Goal: Find contact information: Obtain details needed to contact an individual or organization

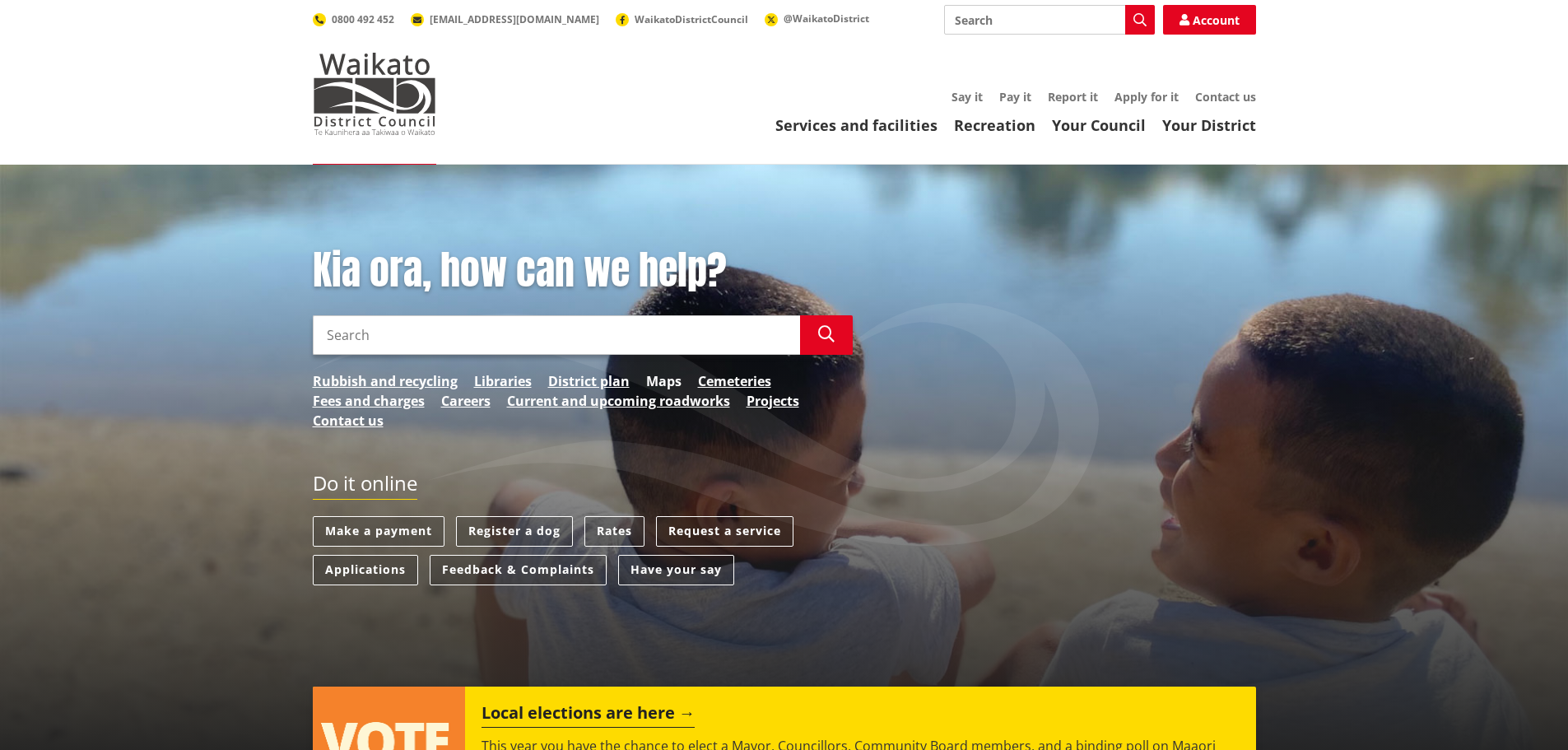
click at [667, 378] on link "Maps" at bounding box center [663, 381] width 35 height 20
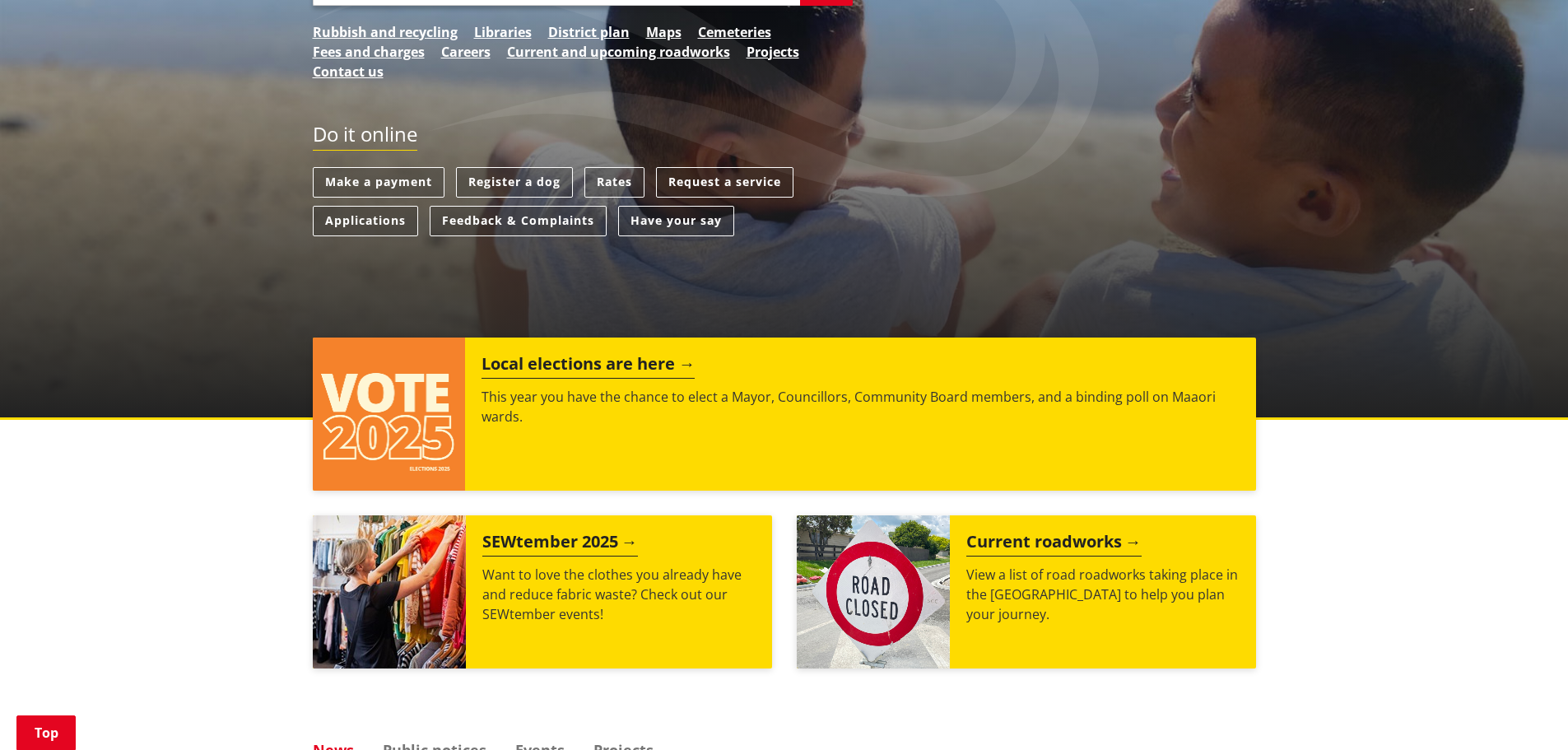
scroll to position [82, 0]
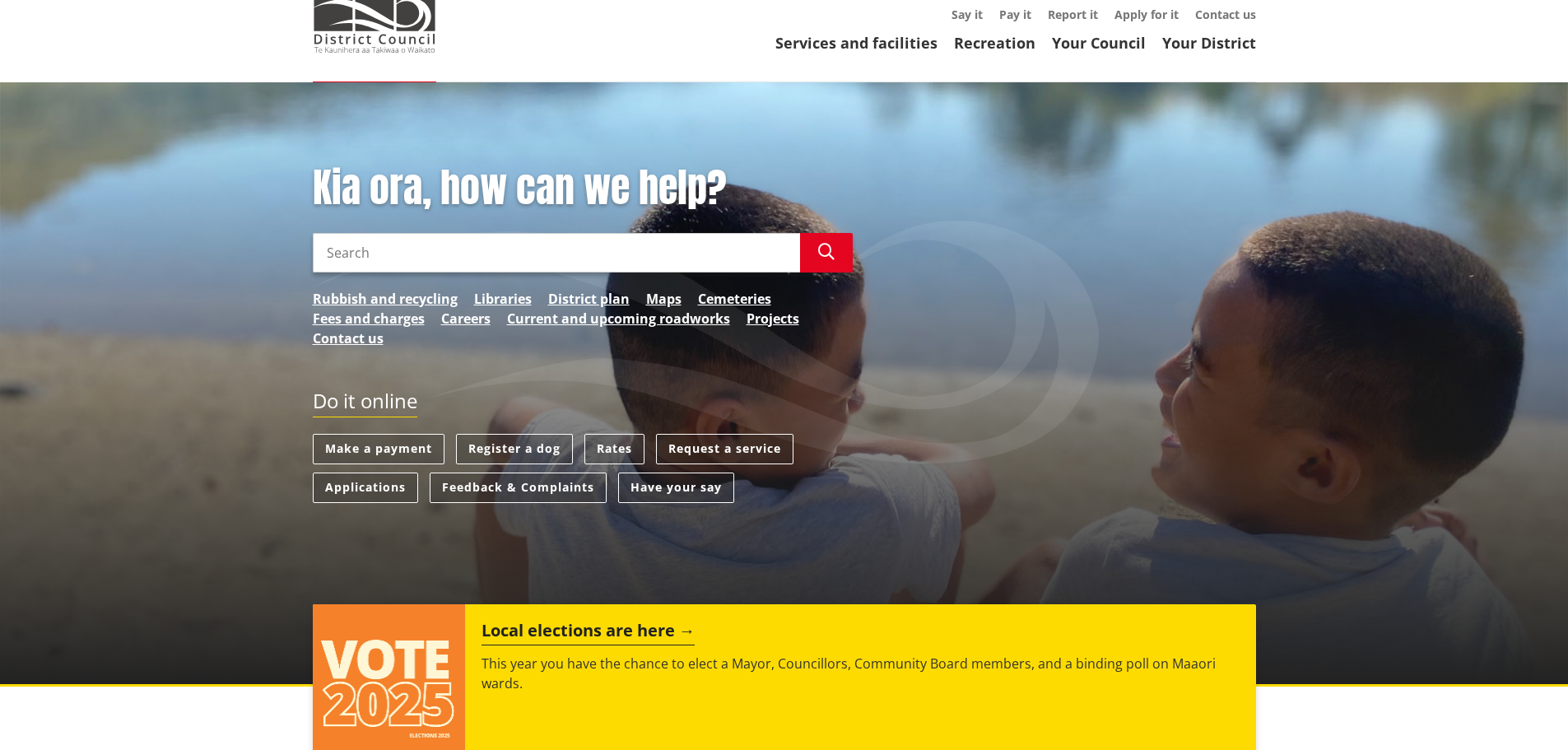
click at [403, 258] on input "Search" at bounding box center [556, 252] width 487 height 39
type input "consents on line"
click at [828, 259] on icon "button" at bounding box center [826, 251] width 16 height 16
click at [359, 488] on link "Applications" at bounding box center [365, 487] width 105 height 31
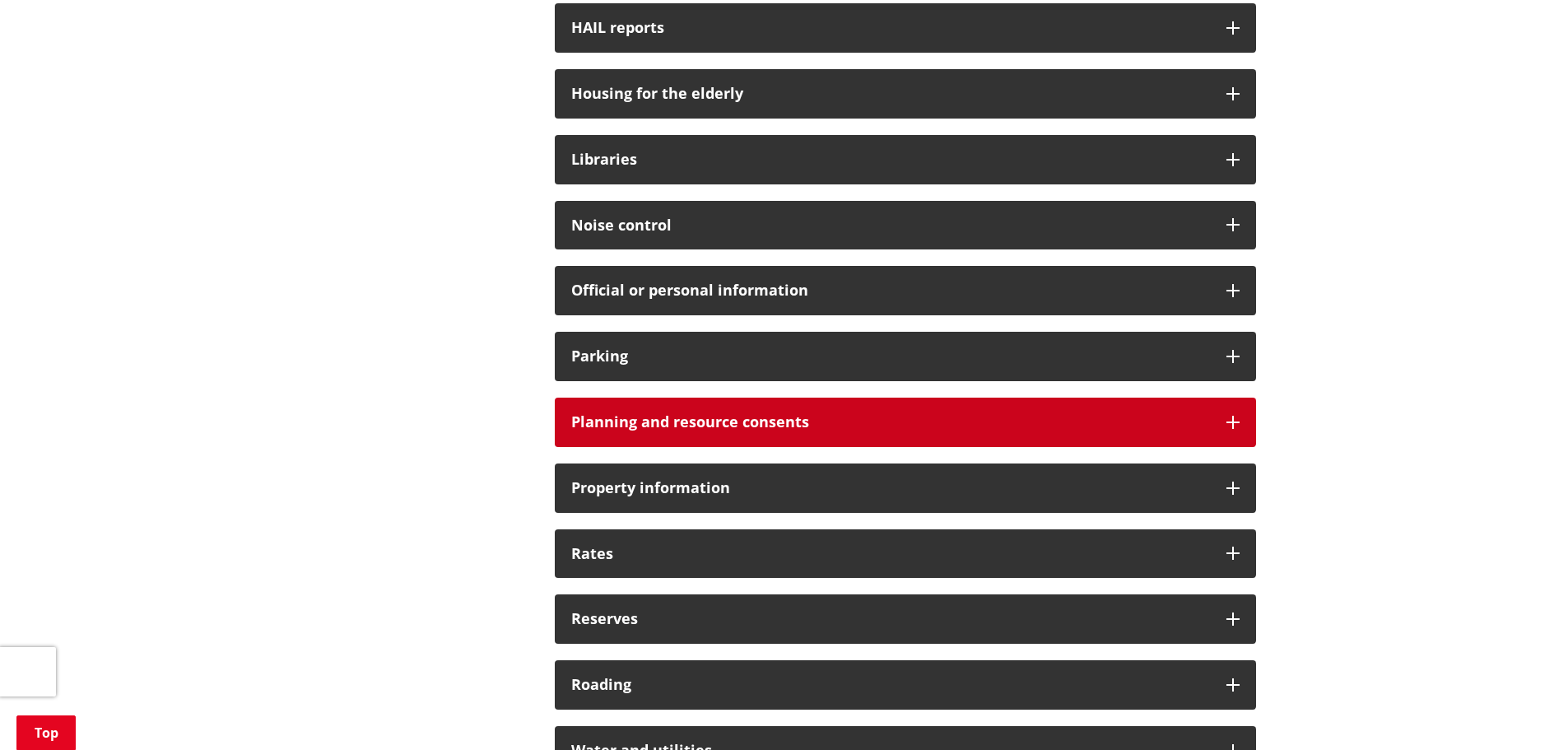
scroll to position [988, 0]
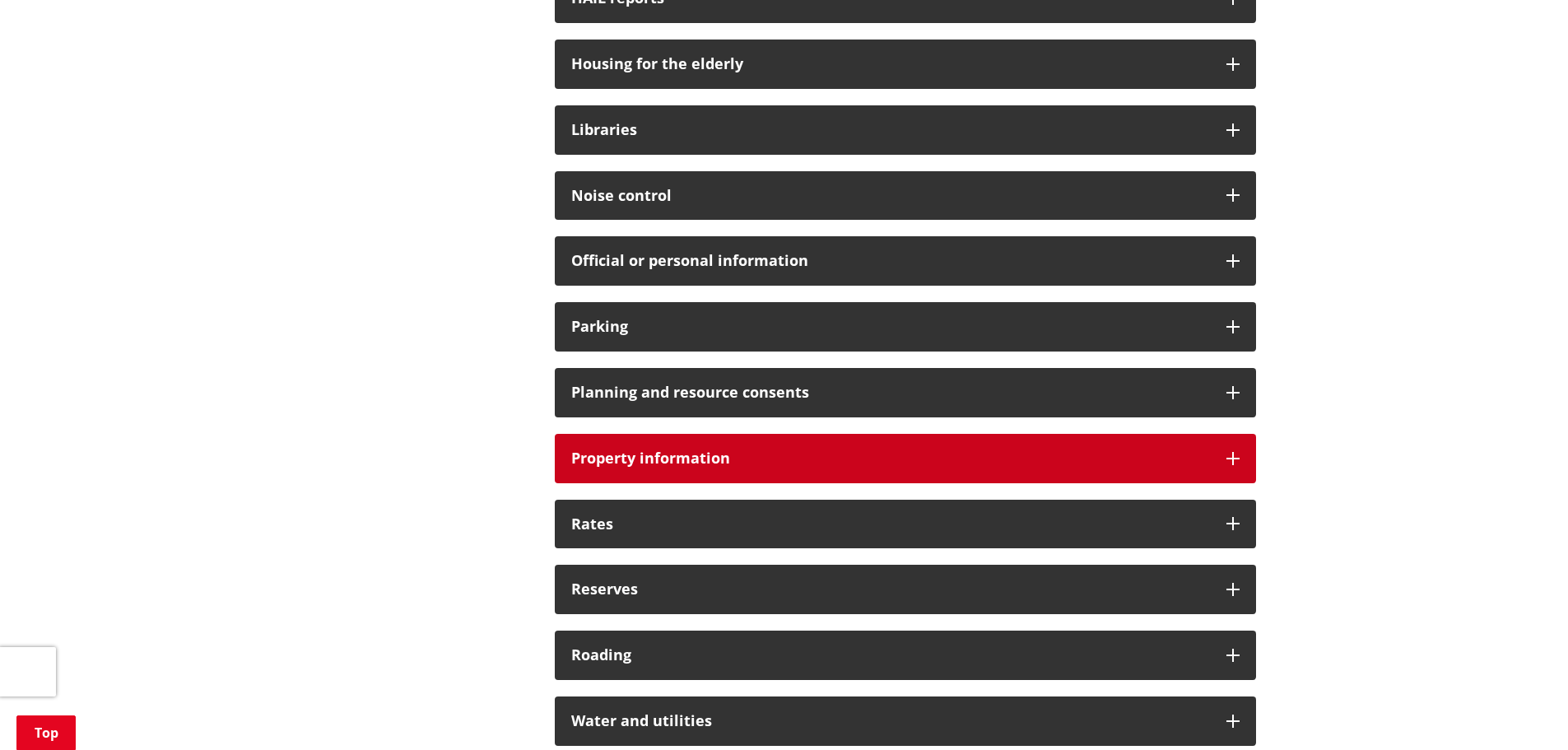
click at [1233, 456] on icon at bounding box center [1234, 459] width 13 height 13
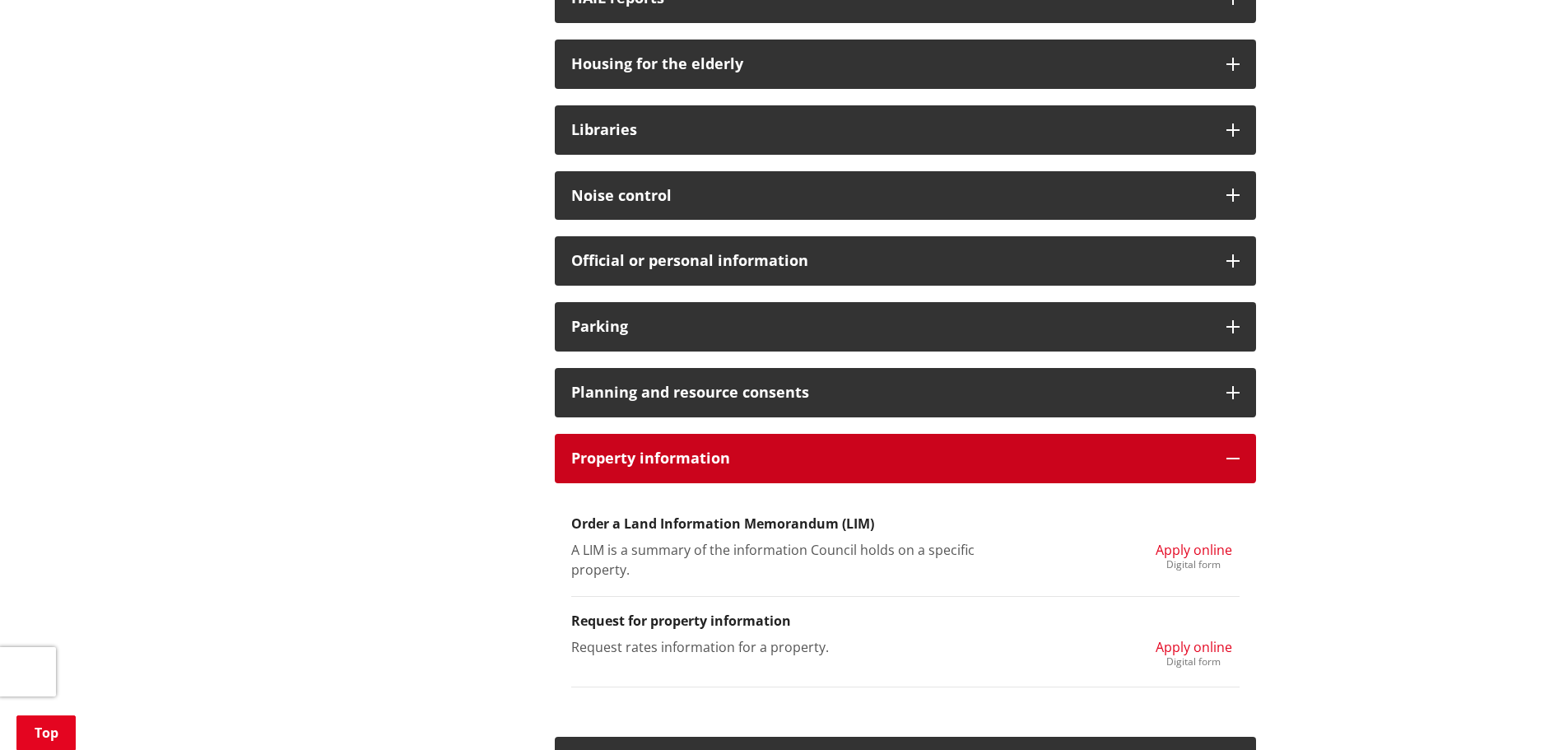
click at [1233, 459] on icon at bounding box center [1234, 459] width 13 height 13
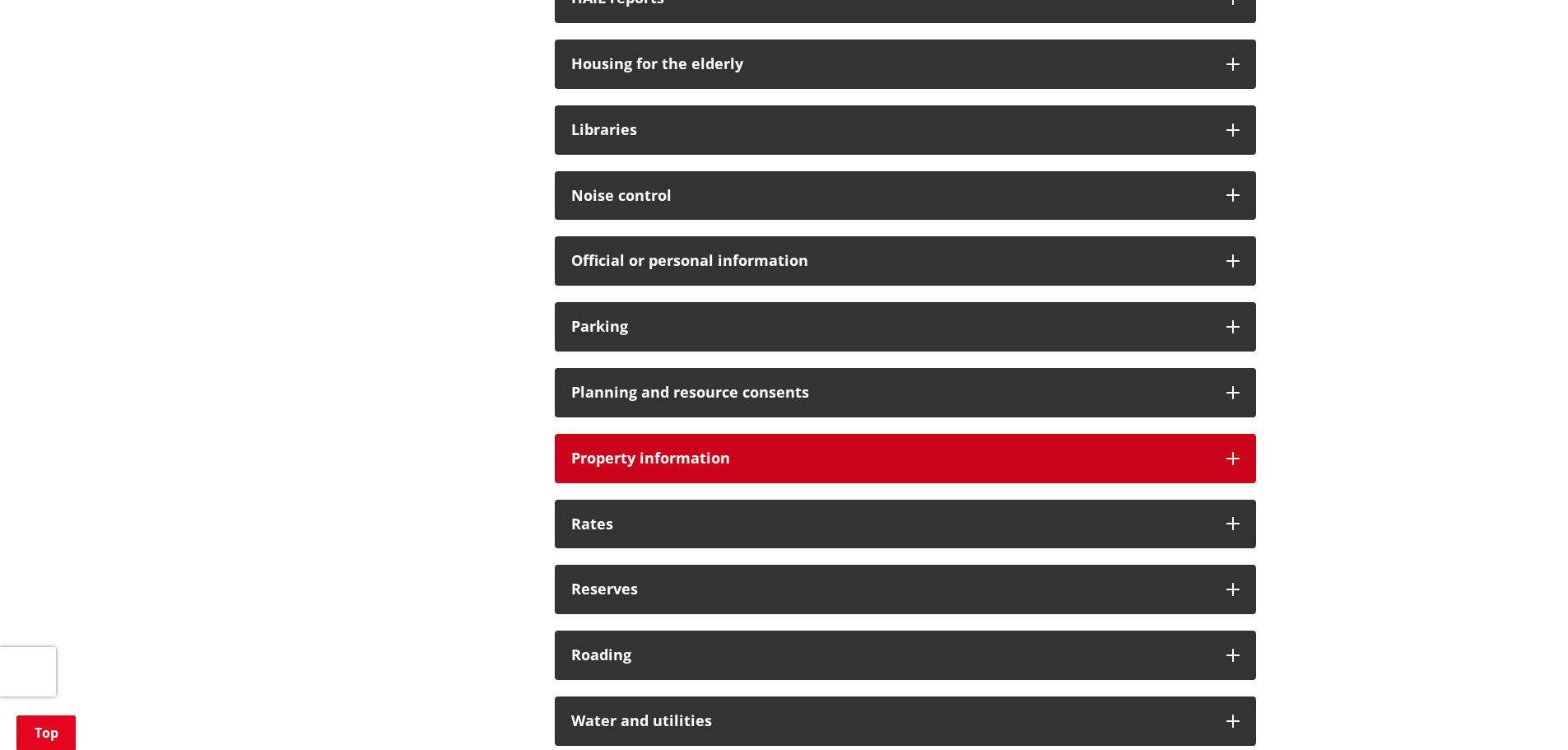
scroll to position [1070, 0]
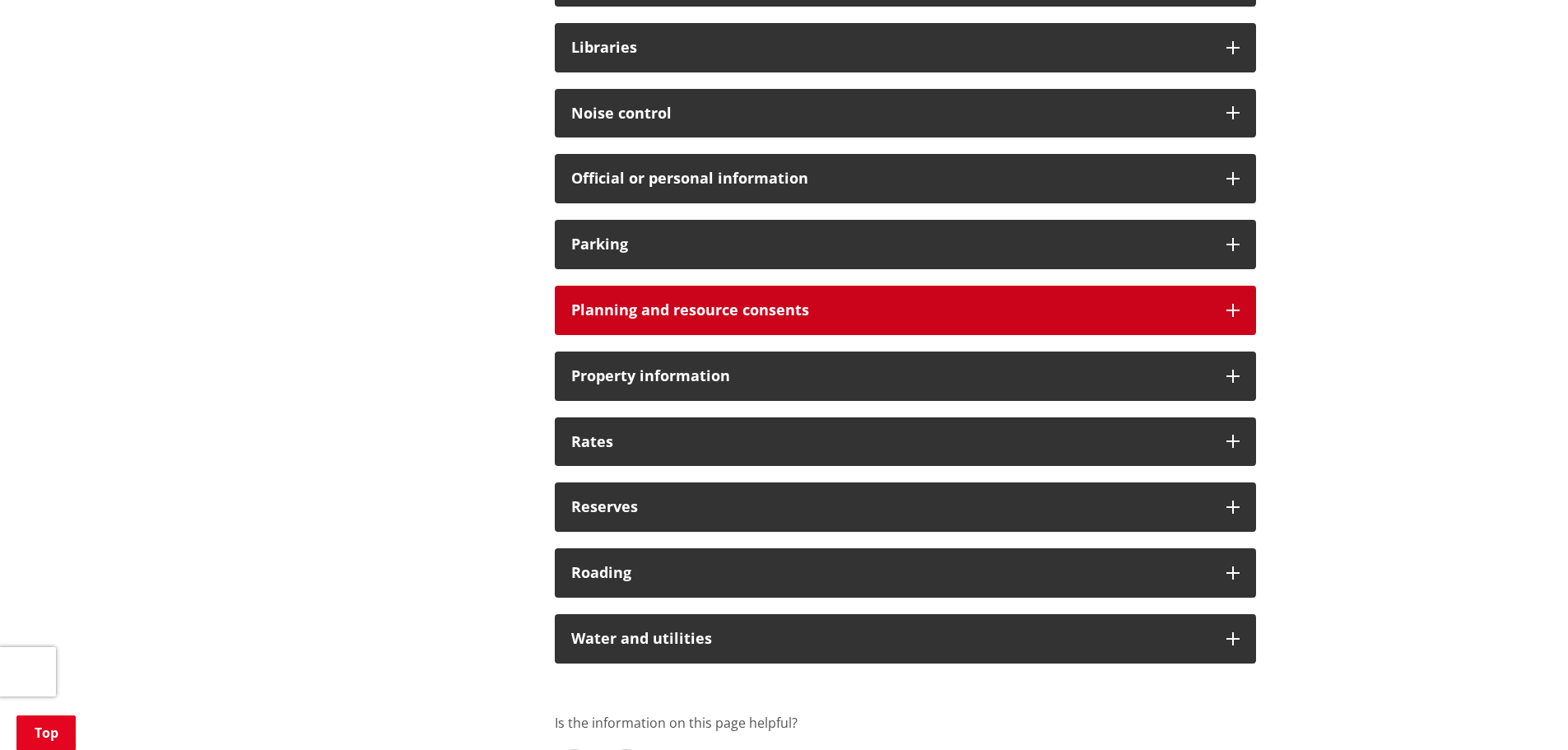
click at [1227, 309] on icon at bounding box center [1234, 311] width 13 height 13
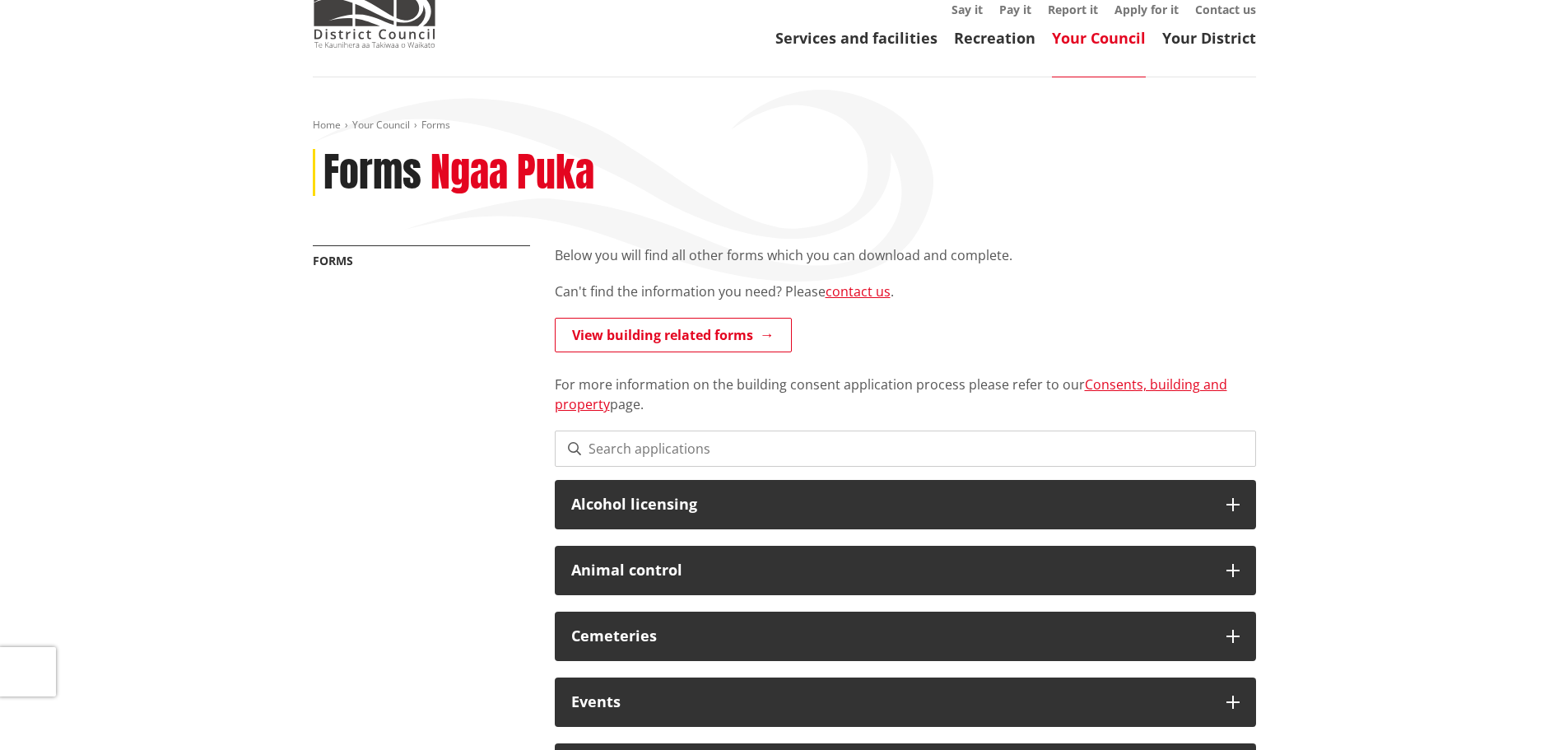
scroll to position [0, 0]
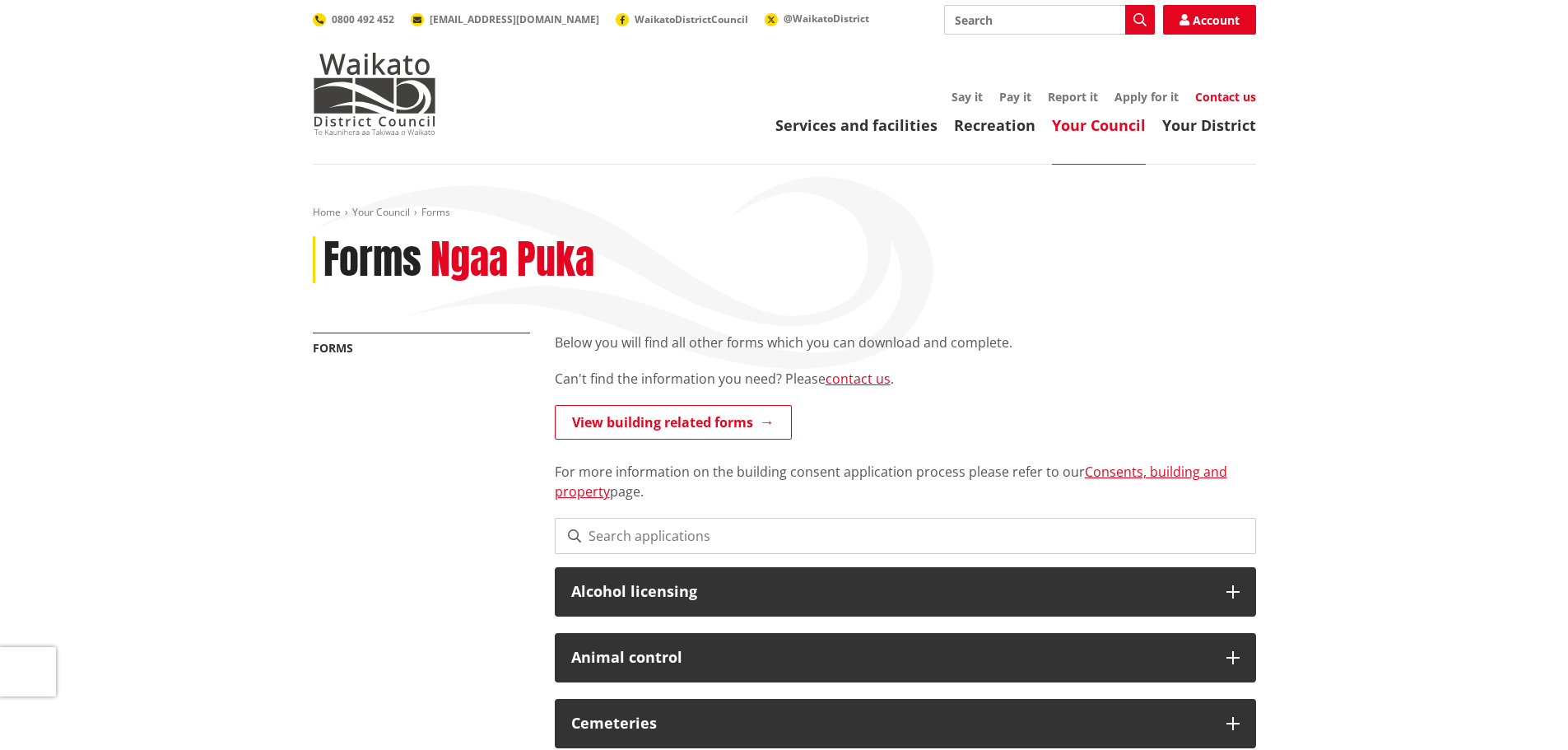
click at [1233, 97] on link "Contact us" at bounding box center [1226, 96] width 61 height 15
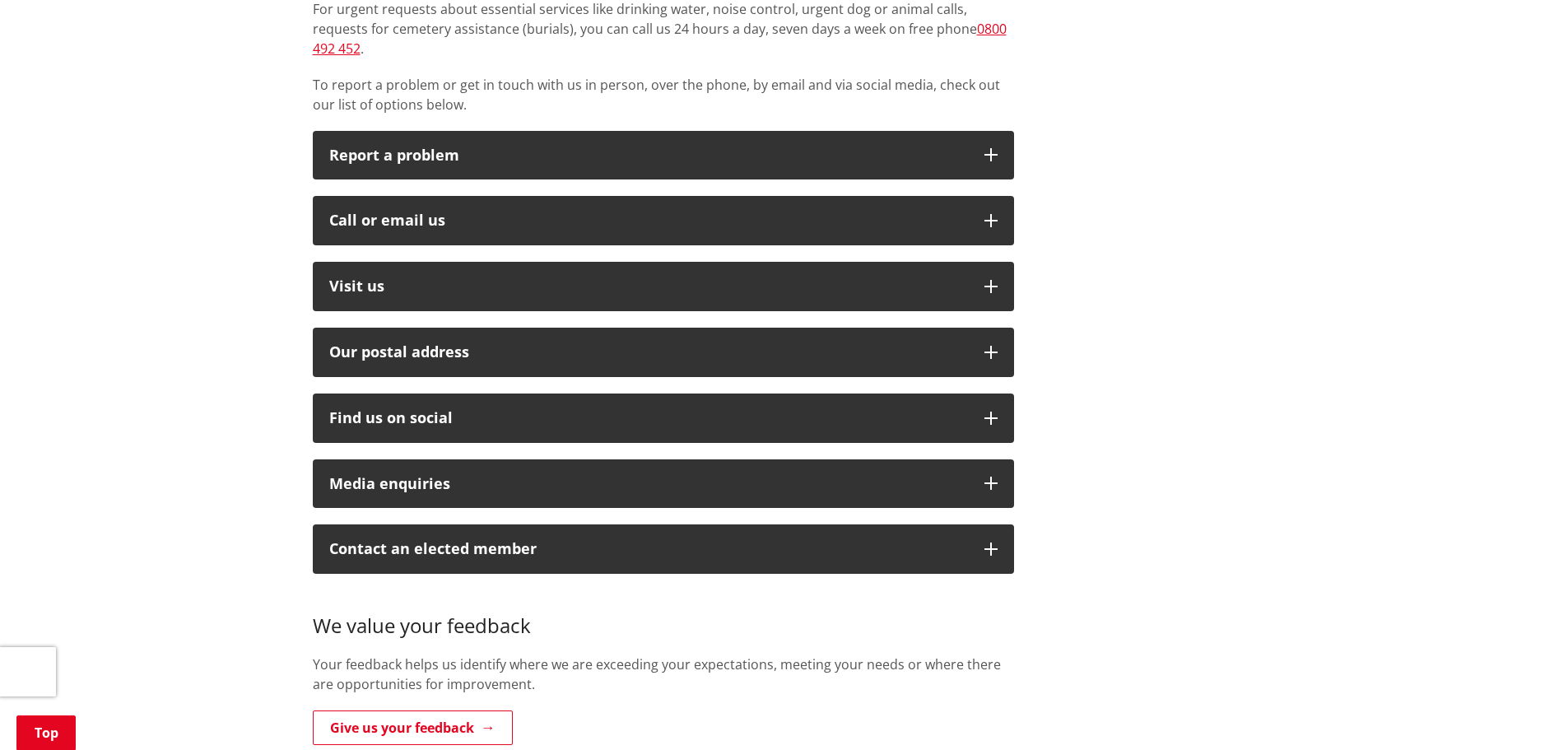
scroll to position [412, 0]
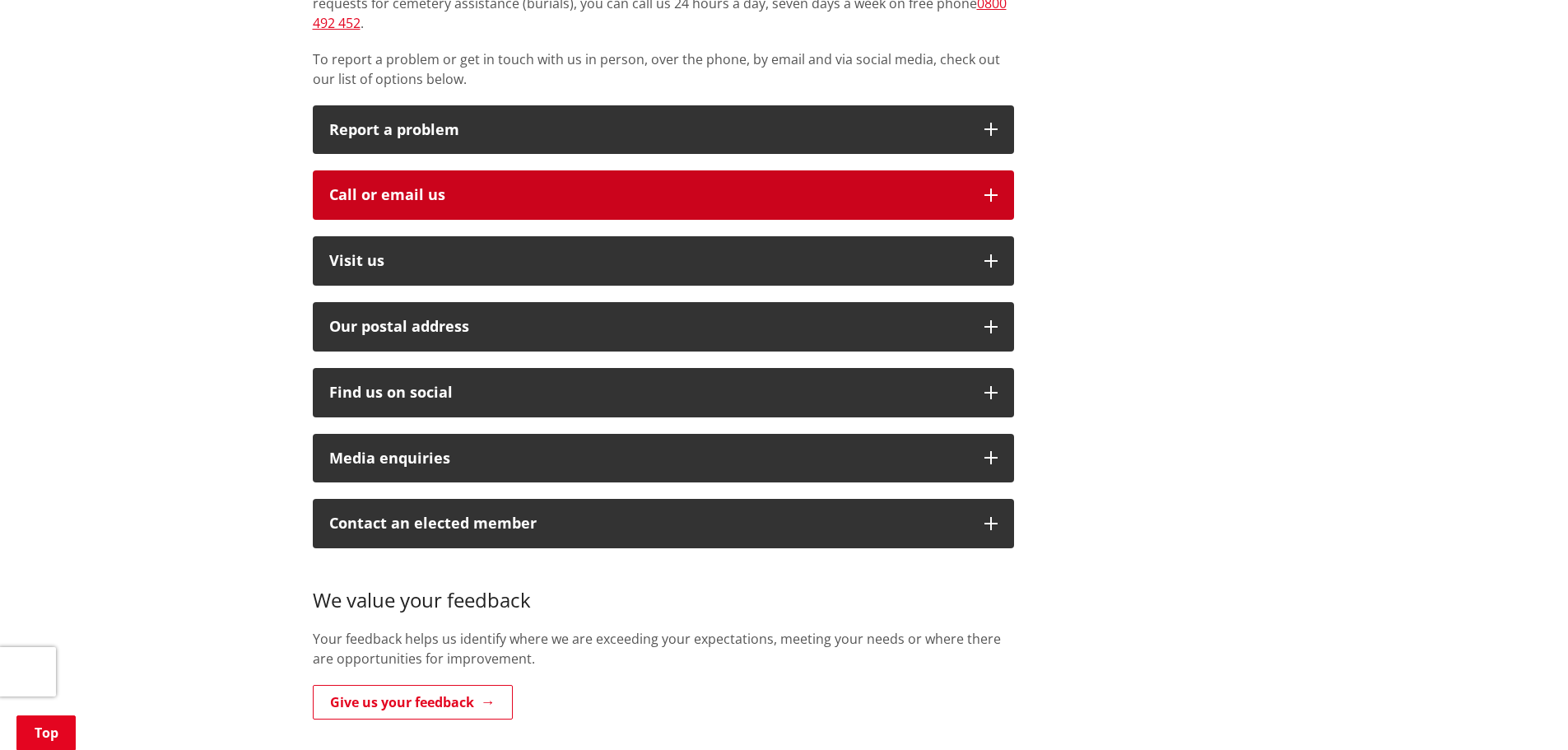
click at [479, 187] on div "Call or email us" at bounding box center [649, 195] width 638 height 16
